Goal: Task Accomplishment & Management: Manage account settings

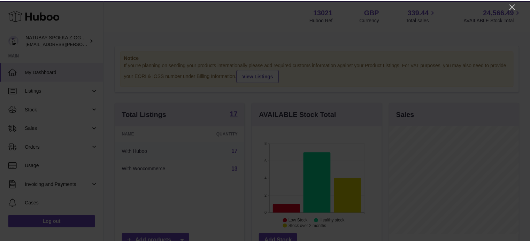
scroll to position [109, 131]
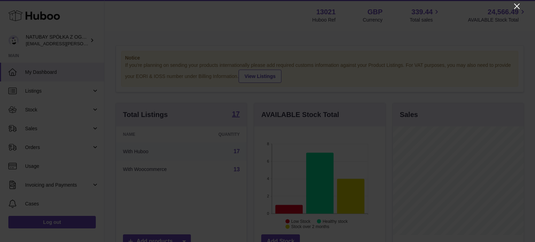
click at [517, 8] on icon "Close" at bounding box center [517, 6] width 8 height 8
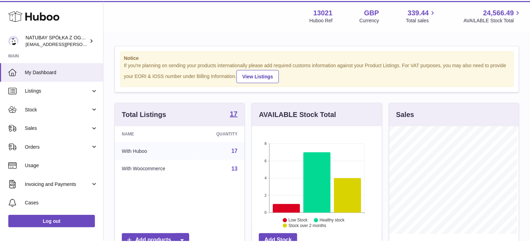
scroll to position [348350, 348329]
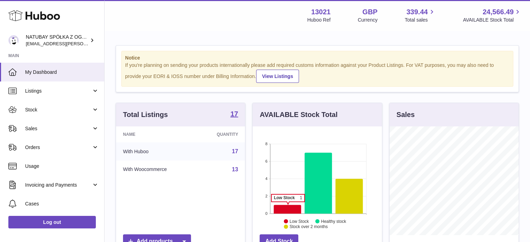
click at [288, 205] on icon at bounding box center [288, 209] width 28 height 9
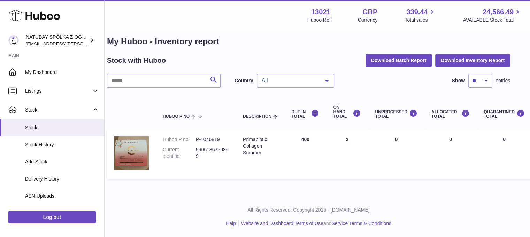
scroll to position [9, 0]
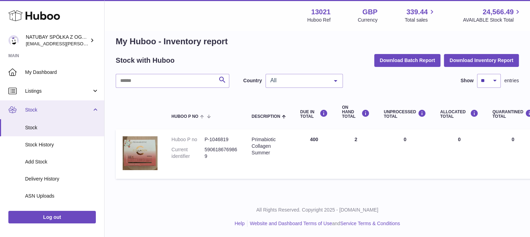
drag, startPoint x: 39, startPoint y: 114, endPoint x: 41, endPoint y: 117, distance: 4.0
click at [39, 113] on link "Stock" at bounding box center [52, 109] width 104 height 19
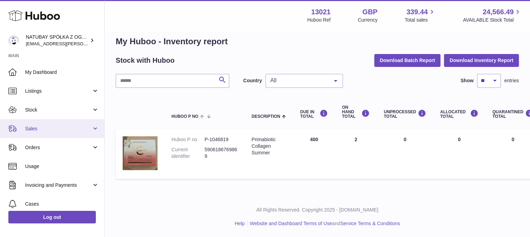
click at [43, 132] on link "Sales" at bounding box center [52, 128] width 104 height 19
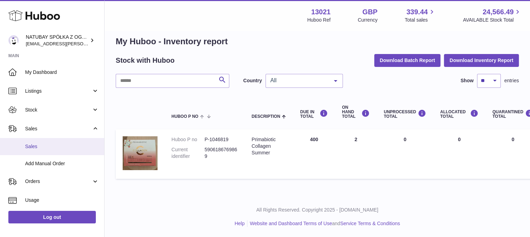
click at [44, 143] on span "Sales" at bounding box center [62, 146] width 74 height 7
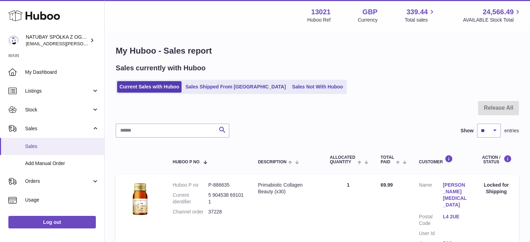
click at [74, 143] on span "Sales" at bounding box center [62, 146] width 74 height 7
